Goal: Complete application form

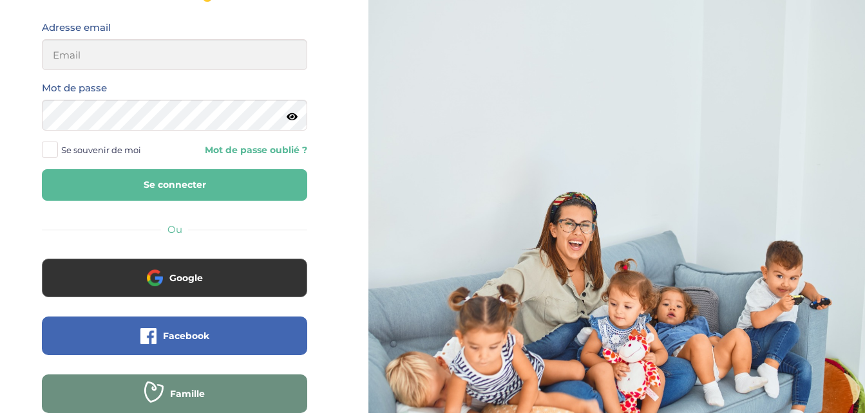
scroll to position [202, 0]
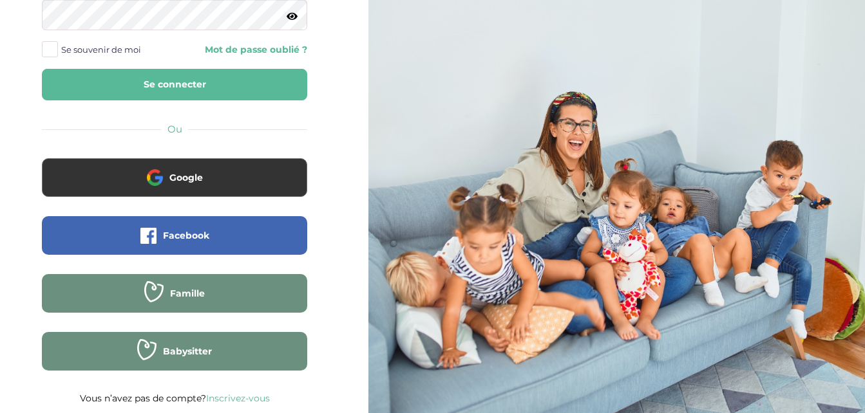
click at [240, 401] on link "Inscrivez-vous" at bounding box center [238, 399] width 64 height 12
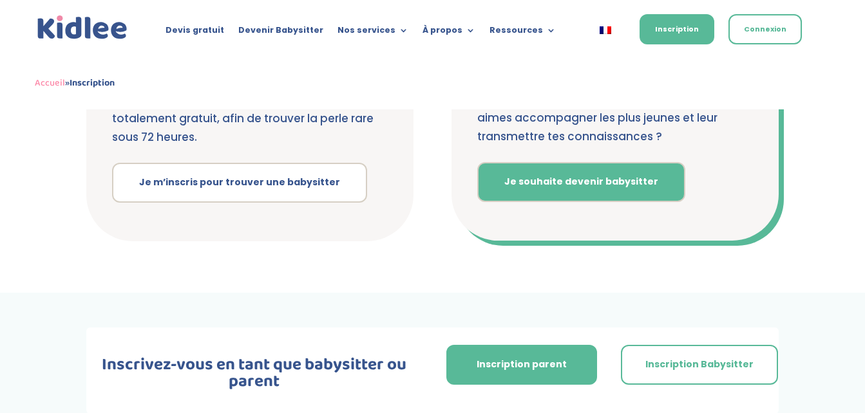
scroll to position [395, 0]
click at [567, 183] on link "Je souhaite devenir babysitter" at bounding box center [581, 182] width 208 height 40
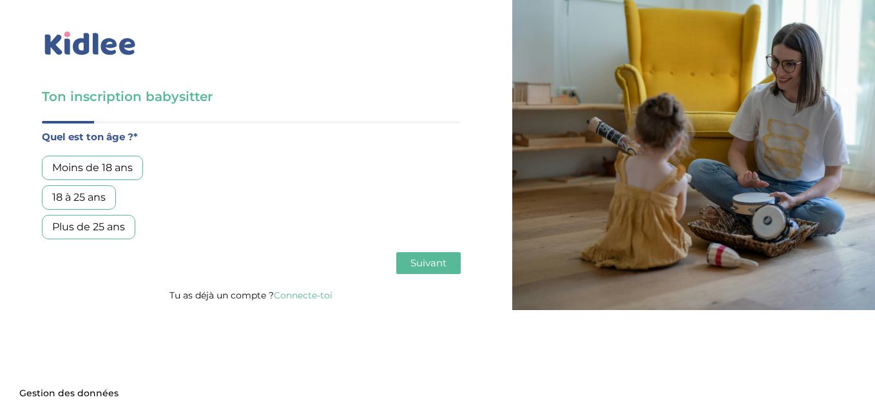
click at [84, 229] on div "Plus de 25 ans" at bounding box center [88, 227] width 93 height 24
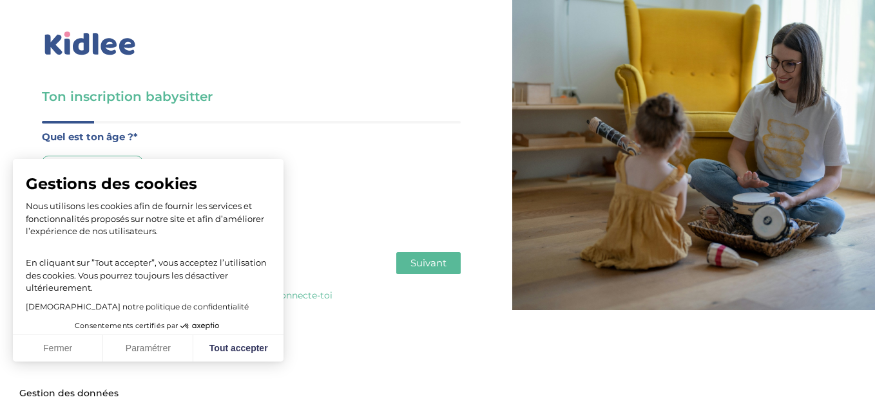
click at [435, 263] on span "Suivant" at bounding box center [428, 263] width 36 height 12
click at [70, 354] on button "Fermer" at bounding box center [58, 349] width 90 height 27
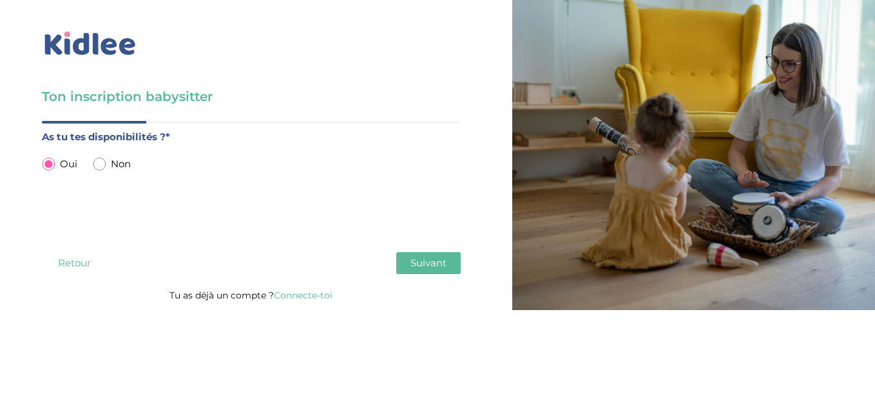
click at [419, 267] on span "Suivant" at bounding box center [428, 263] width 36 height 12
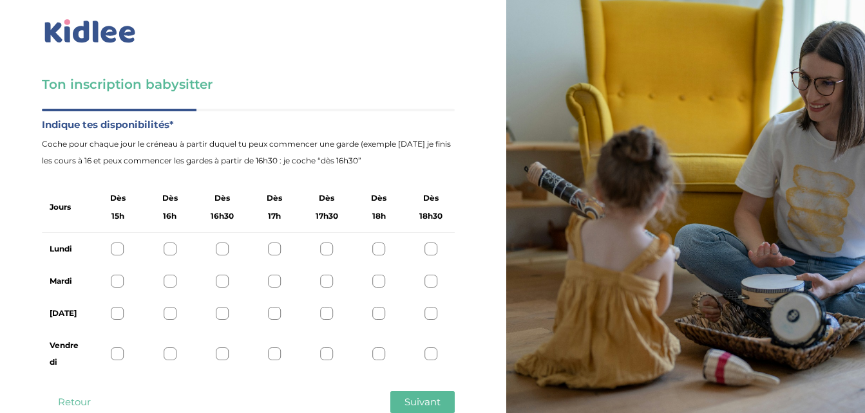
scroll to position [10, 0]
